Goal: Navigation & Orientation: Find specific page/section

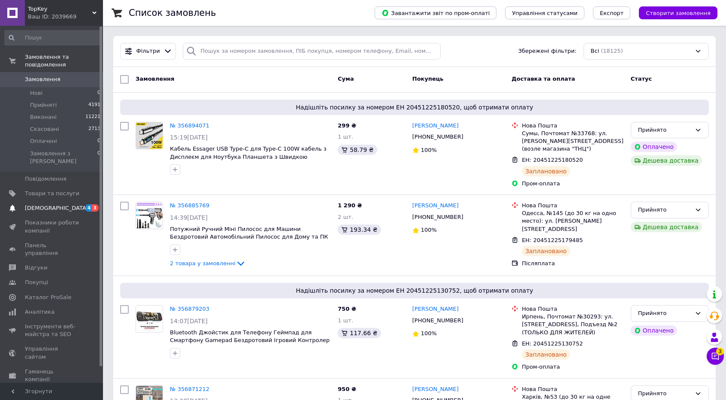
click at [94, 204] on span "3" at bounding box center [95, 207] width 7 height 7
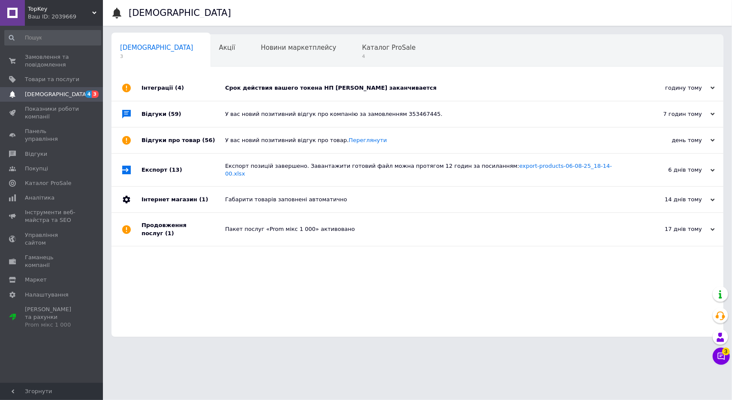
click at [269, 84] on div "Срок действия вашего токена НП [PERSON_NAME] заканчивается" at bounding box center [427, 88] width 404 height 8
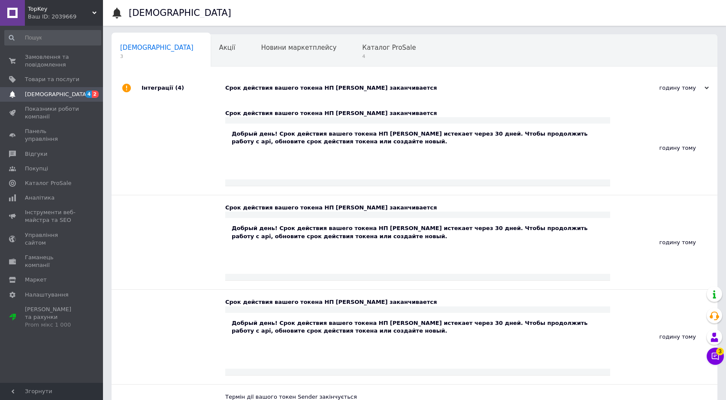
drag, startPoint x: 246, startPoint y: 162, endPoint x: 254, endPoint y: 84, distance: 78.5
click at [254, 85] on div "Срок действия вашего токена НП [PERSON_NAME] заканчивается" at bounding box center [424, 88] width 398 height 8
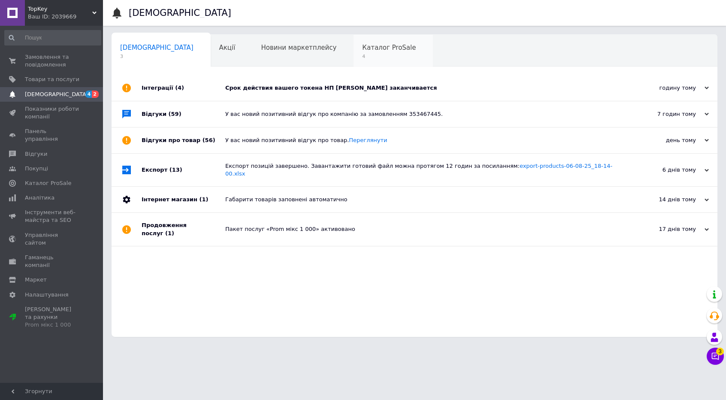
click at [353, 53] on div "Каталог ProSale 4" at bounding box center [392, 51] width 79 height 33
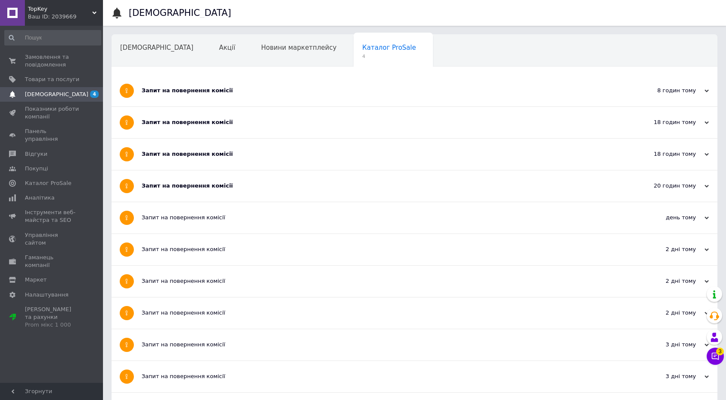
click at [214, 175] on div "Запит на повернення комісії" at bounding box center [382, 185] width 481 height 31
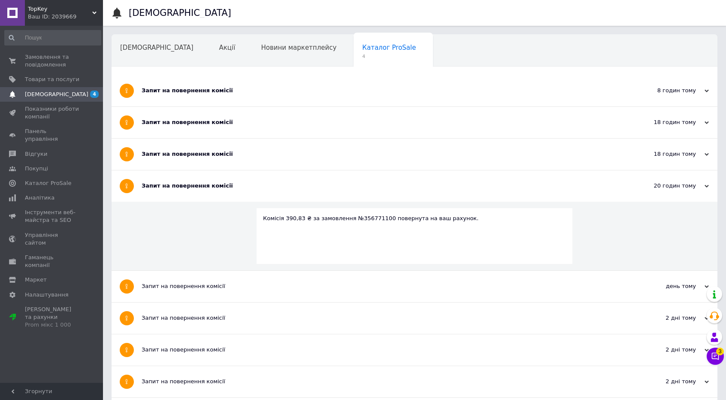
click at [218, 161] on div "Запит на повернення комісії" at bounding box center [382, 154] width 481 height 31
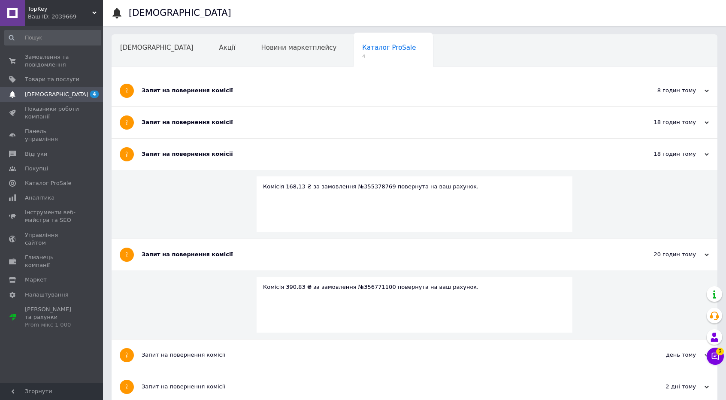
click at [229, 121] on div "Запит на повернення комісії" at bounding box center [382, 122] width 481 height 8
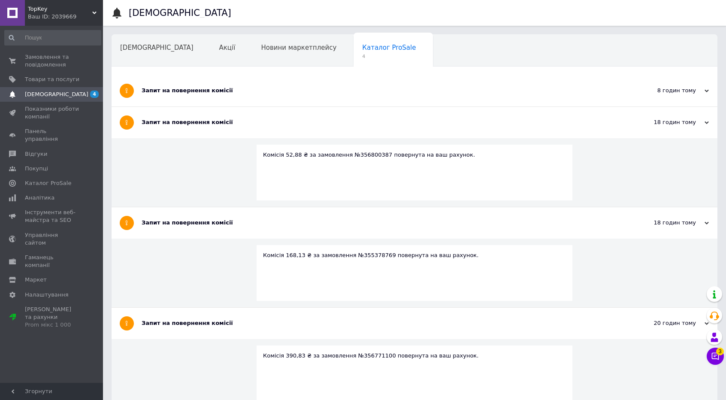
click at [231, 91] on div "Запит на повернення комісії" at bounding box center [382, 91] width 481 height 8
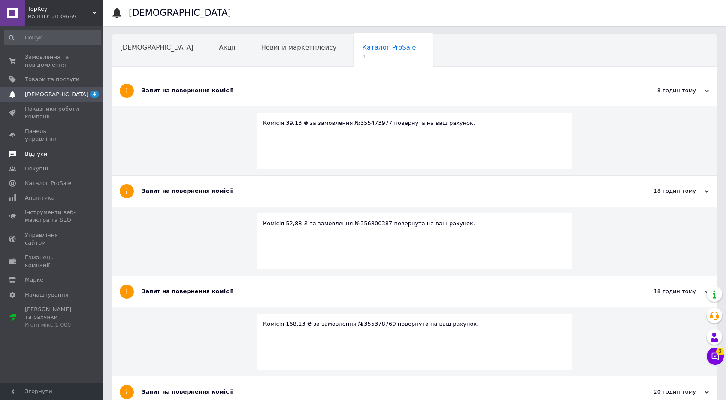
click at [22, 150] on span at bounding box center [12, 154] width 25 height 8
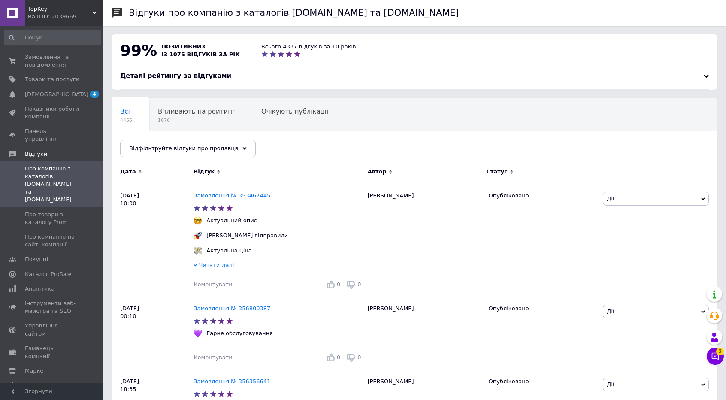
drag, startPoint x: 182, startPoint y: 259, endPoint x: 41, endPoint y: 28, distance: 270.8
click at [39, 67] on span "Замовлення та повідомлення" at bounding box center [52, 60] width 54 height 15
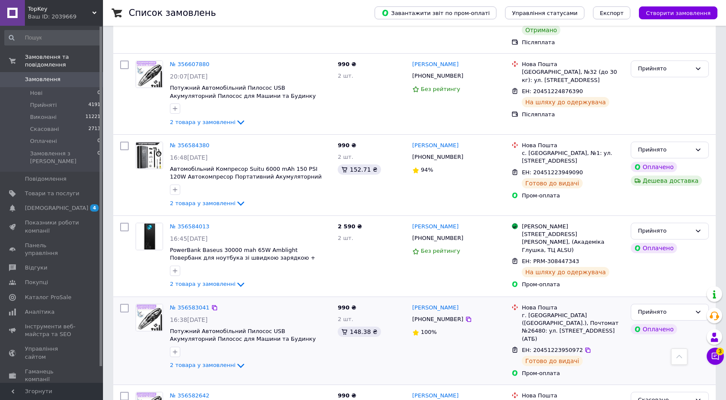
scroll to position [1630, 0]
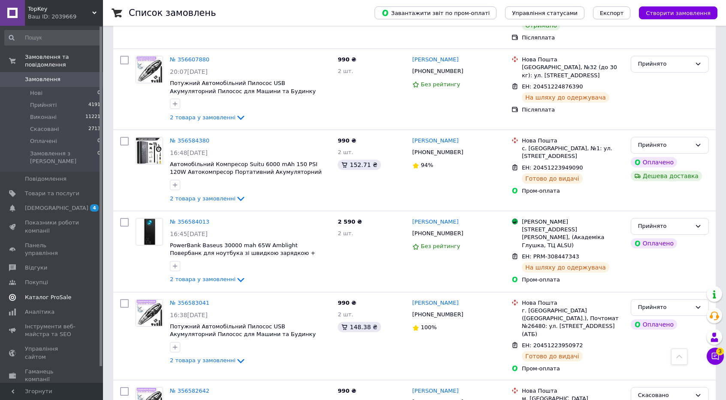
click at [45, 293] on span "Каталог ProSale" at bounding box center [48, 297] width 46 height 8
